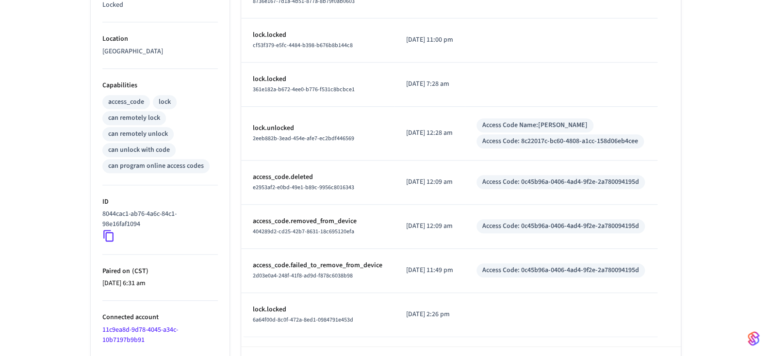
scroll to position [362, 0]
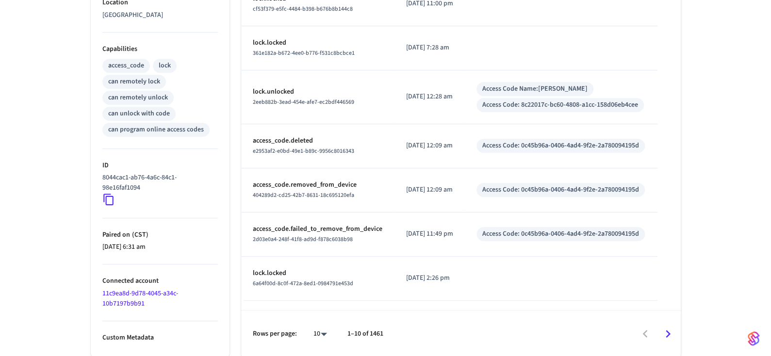
click at [145, 292] on link "11c9ea8d-9d78-4045-a34c-10b7197b9b91" at bounding box center [140, 299] width 76 height 20
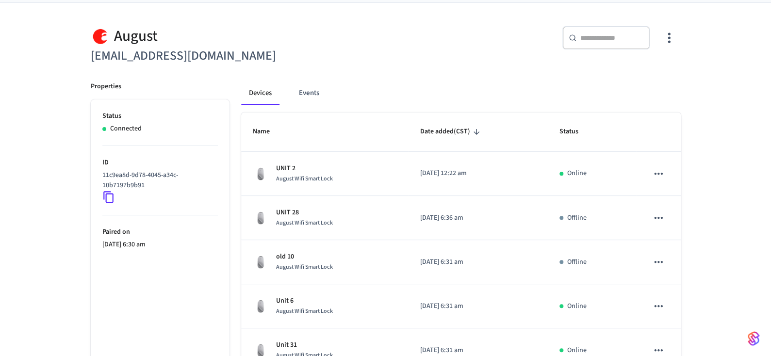
scroll to position [49, 0]
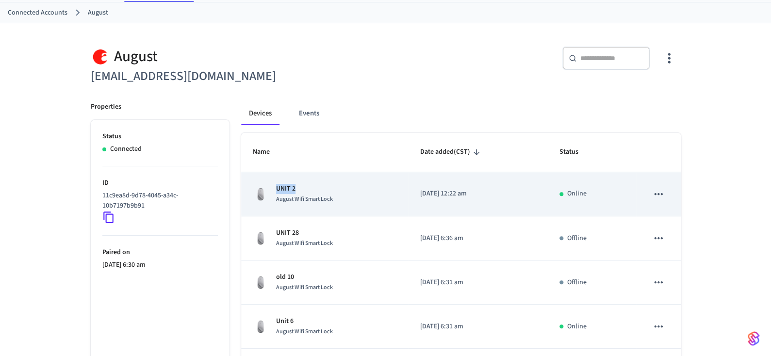
copy p "UNIT 2"
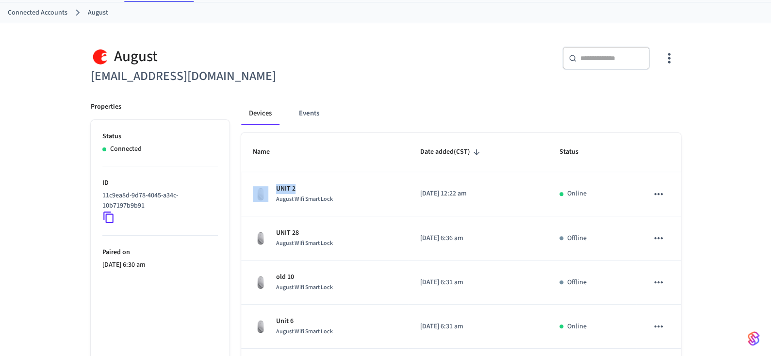
drag, startPoint x: 300, startPoint y: 189, endPoint x: 390, endPoint y: 91, distance: 132.9
click at [616, 59] on input "text" at bounding box center [611, 58] width 63 height 10
paste input "******"
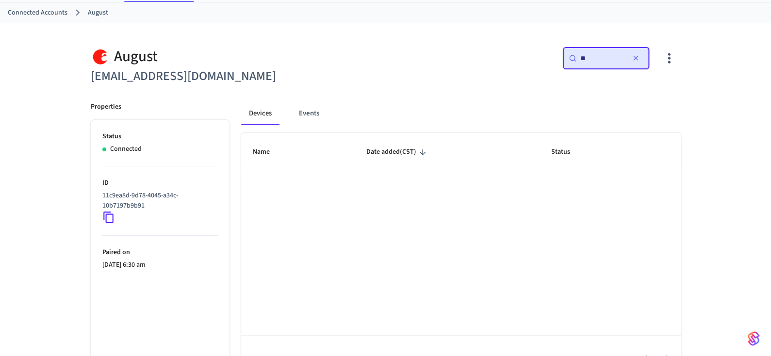
type input "*"
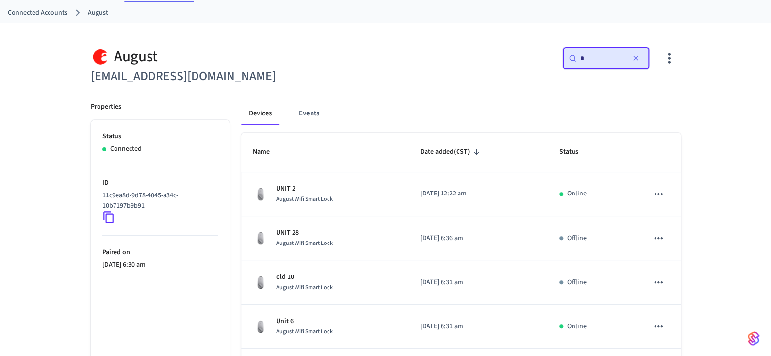
type input "*"
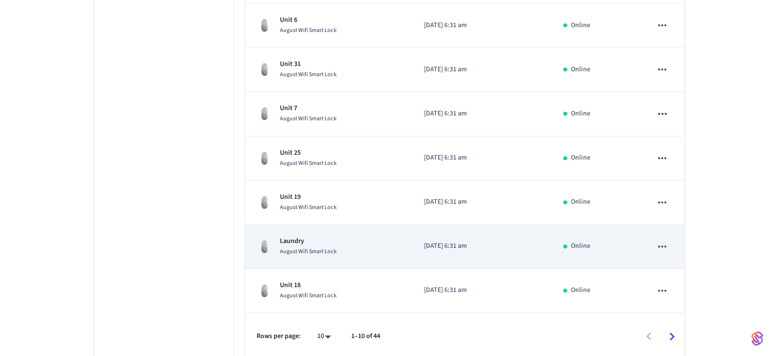
scroll to position [352, 0]
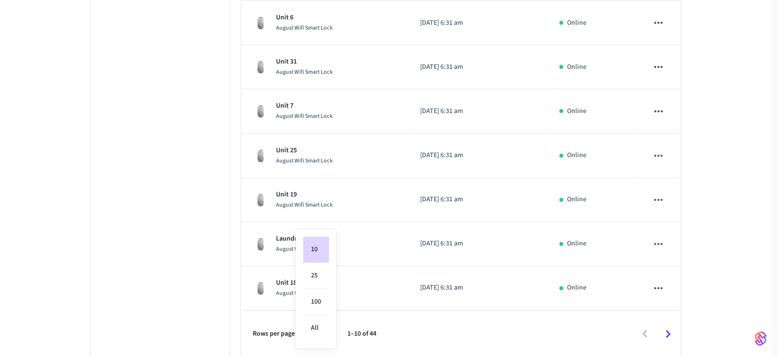
click at [322, 336] on body "Nova Production Production Find by ID Ctrl K OE Devices ACS Systems Connected A…" at bounding box center [389, 3] width 778 height 710
click at [320, 321] on li "All" at bounding box center [316, 328] width 26 height 26
type input "**"
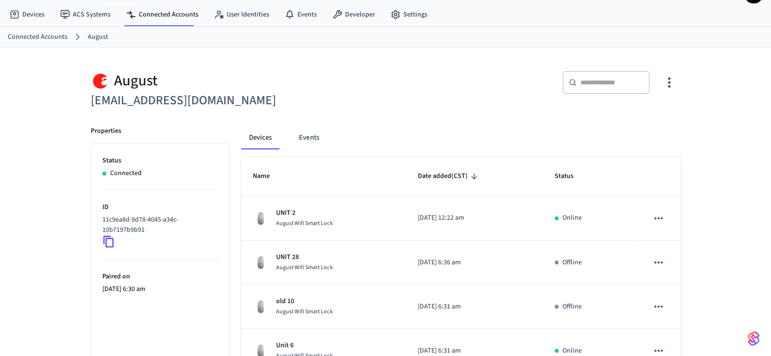
scroll to position [57, 0]
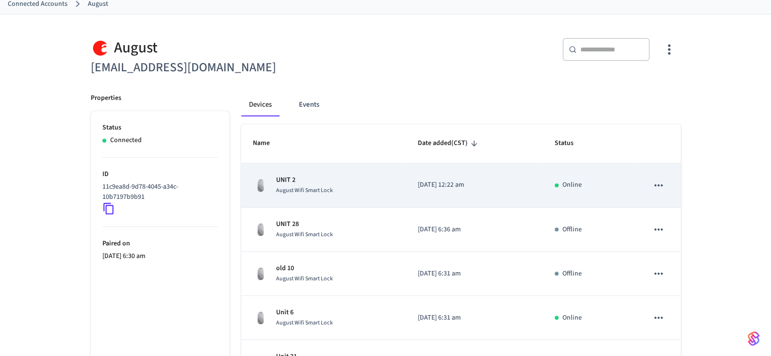
click at [361, 199] on td "UNIT [DATE] Wifi Smart Lock" at bounding box center [323, 186] width 165 height 44
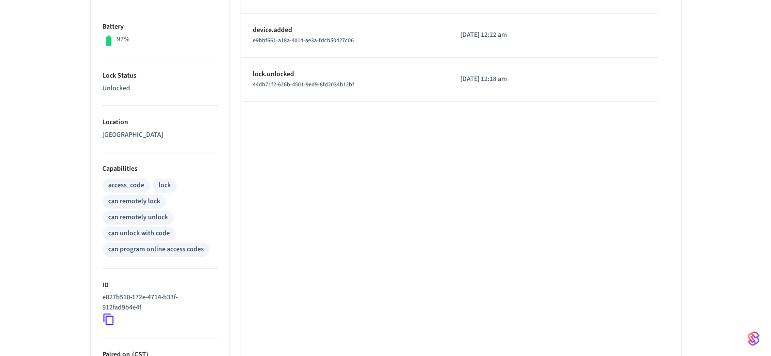
scroll to position [291, 0]
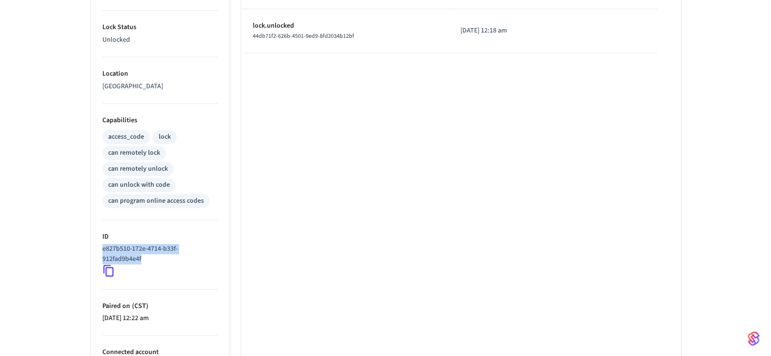
copy p "e827b510-172e-4714-b33f-912fad9b4e4f"
drag, startPoint x: 152, startPoint y: 257, endPoint x: 96, endPoint y: 247, distance: 57.0
click at [96, 247] on ul "Type Yale Status Online Battery 97% Lock Status Unlocked Location [GEOGRAPHIC_D…" at bounding box center [160, 149] width 139 height 560
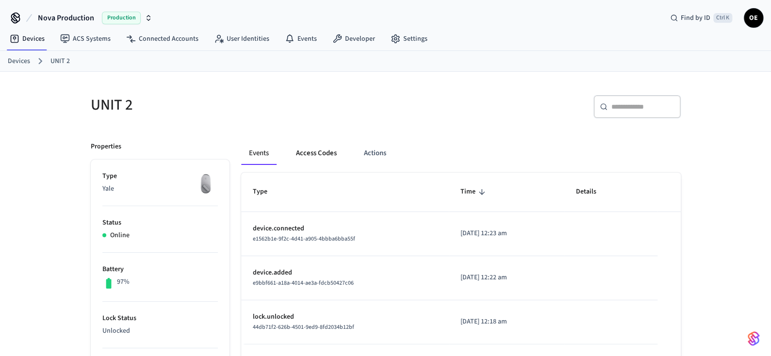
click at [306, 154] on button "Access Codes" at bounding box center [316, 153] width 56 height 23
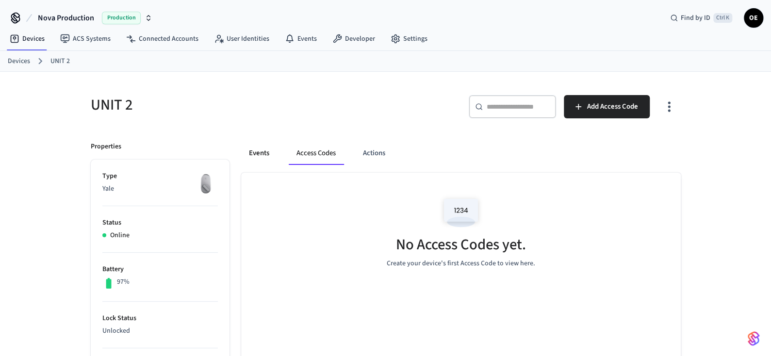
click at [255, 151] on button "Events" at bounding box center [259, 153] width 36 height 23
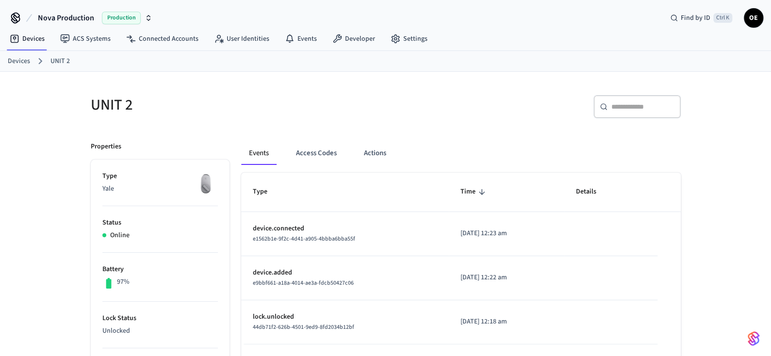
drag, startPoint x: 24, startPoint y: 62, endPoint x: 54, endPoint y: 60, distance: 29.6
click at [25, 62] on link "Devices" at bounding box center [19, 61] width 22 height 10
click at [54, 60] on link "UNIT 2" at bounding box center [59, 61] width 19 height 10
click at [27, 62] on link "Devices" at bounding box center [19, 61] width 22 height 10
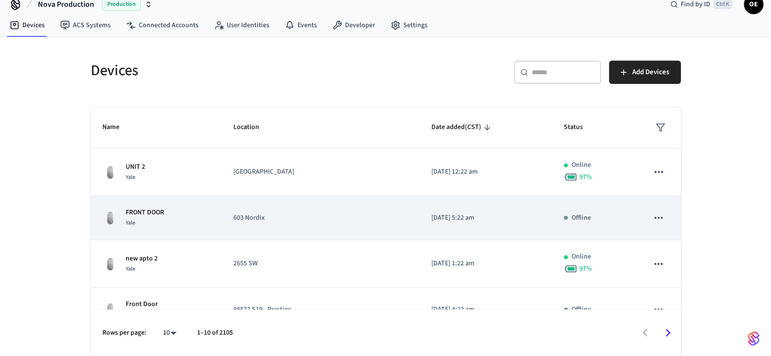
scroll to position [97, 0]
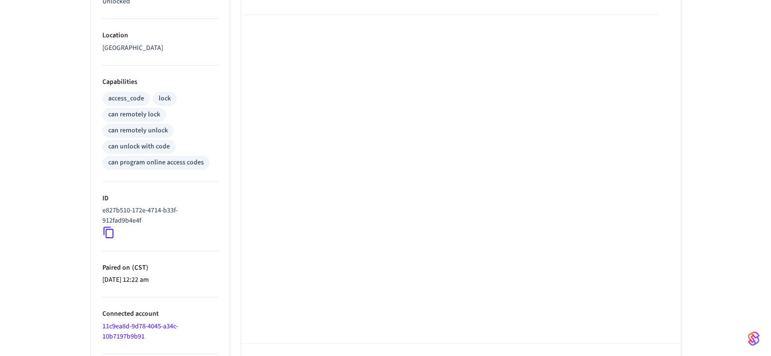
scroll to position [362, 0]
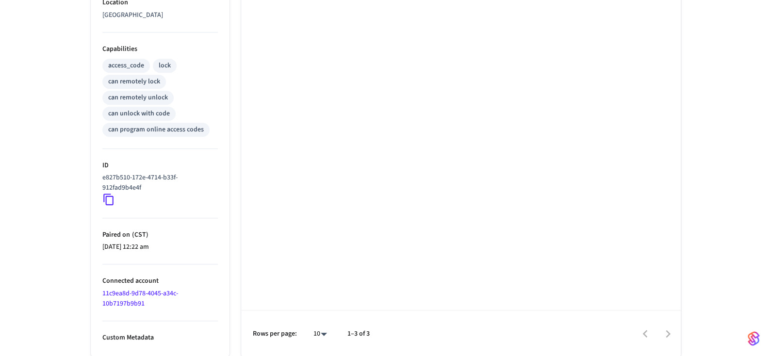
click at [154, 294] on link "11c9ea8d-9d78-4045-a34c-10b7197b9b91" at bounding box center [140, 299] width 76 height 20
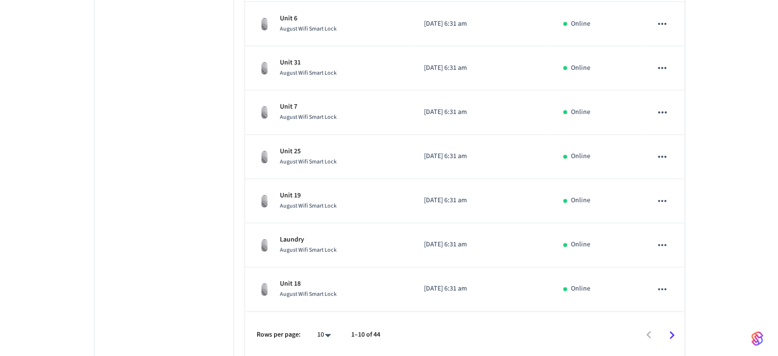
scroll to position [352, 0]
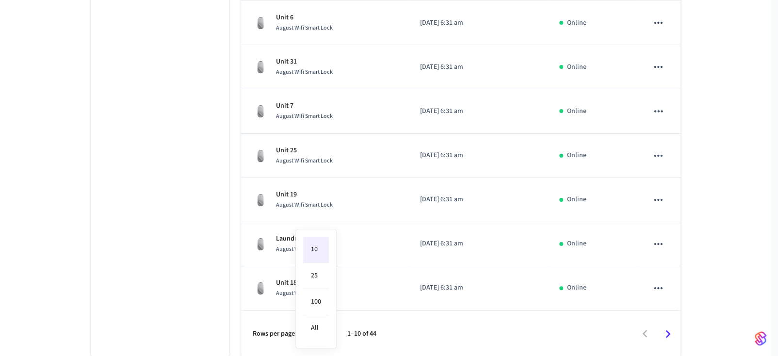
click at [321, 336] on body "Nova Production Production Find by ID Ctrl K OE Devices ACS Systems Connected A…" at bounding box center [389, 3] width 778 height 710
click at [320, 326] on li "All" at bounding box center [316, 328] width 26 height 26
type input "**"
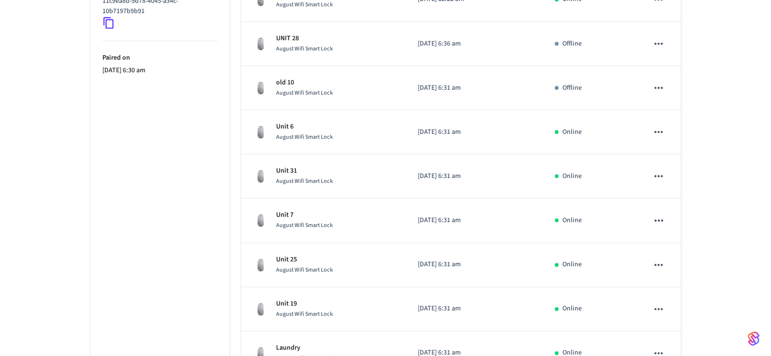
scroll to position [105, 0]
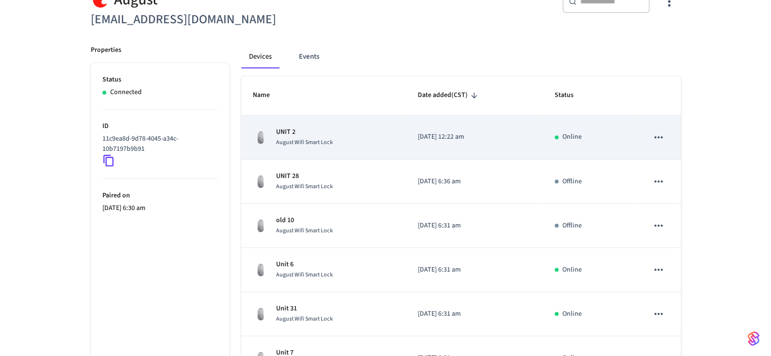
click at [289, 131] on p "UNIT 2" at bounding box center [304, 132] width 57 height 10
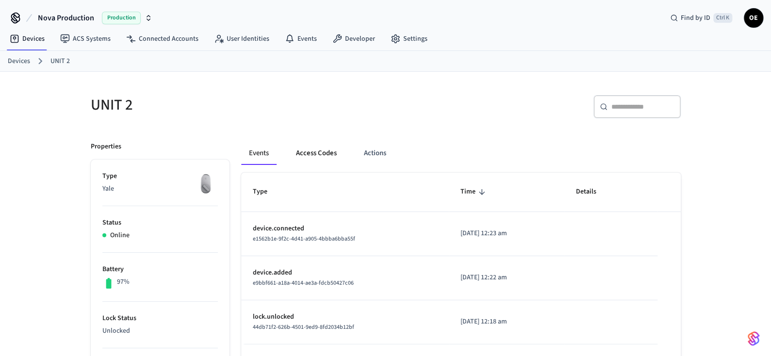
click at [316, 155] on button "Access Codes" at bounding box center [316, 153] width 56 height 23
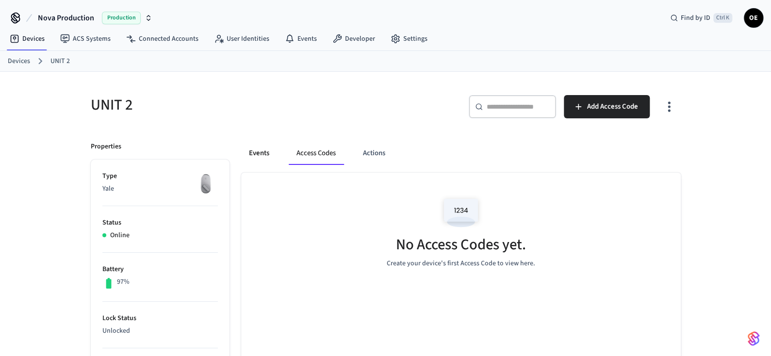
click at [259, 150] on button "Events" at bounding box center [259, 153] width 36 height 23
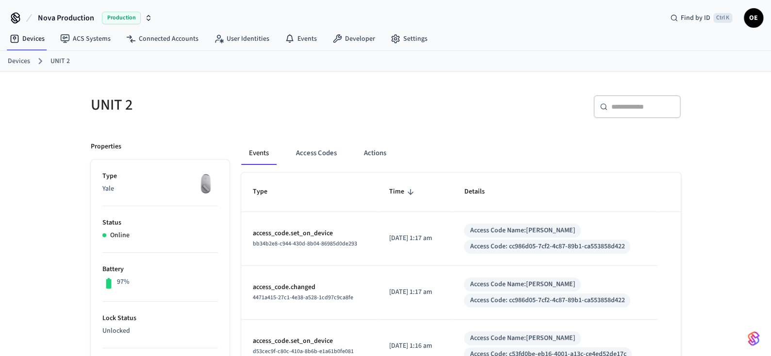
click at [241, 142] on button "Events" at bounding box center [258, 153] width 35 height 23
click at [334, 148] on button "Access Codes" at bounding box center [316, 153] width 56 height 23
